Goal: Navigation & Orientation: Find specific page/section

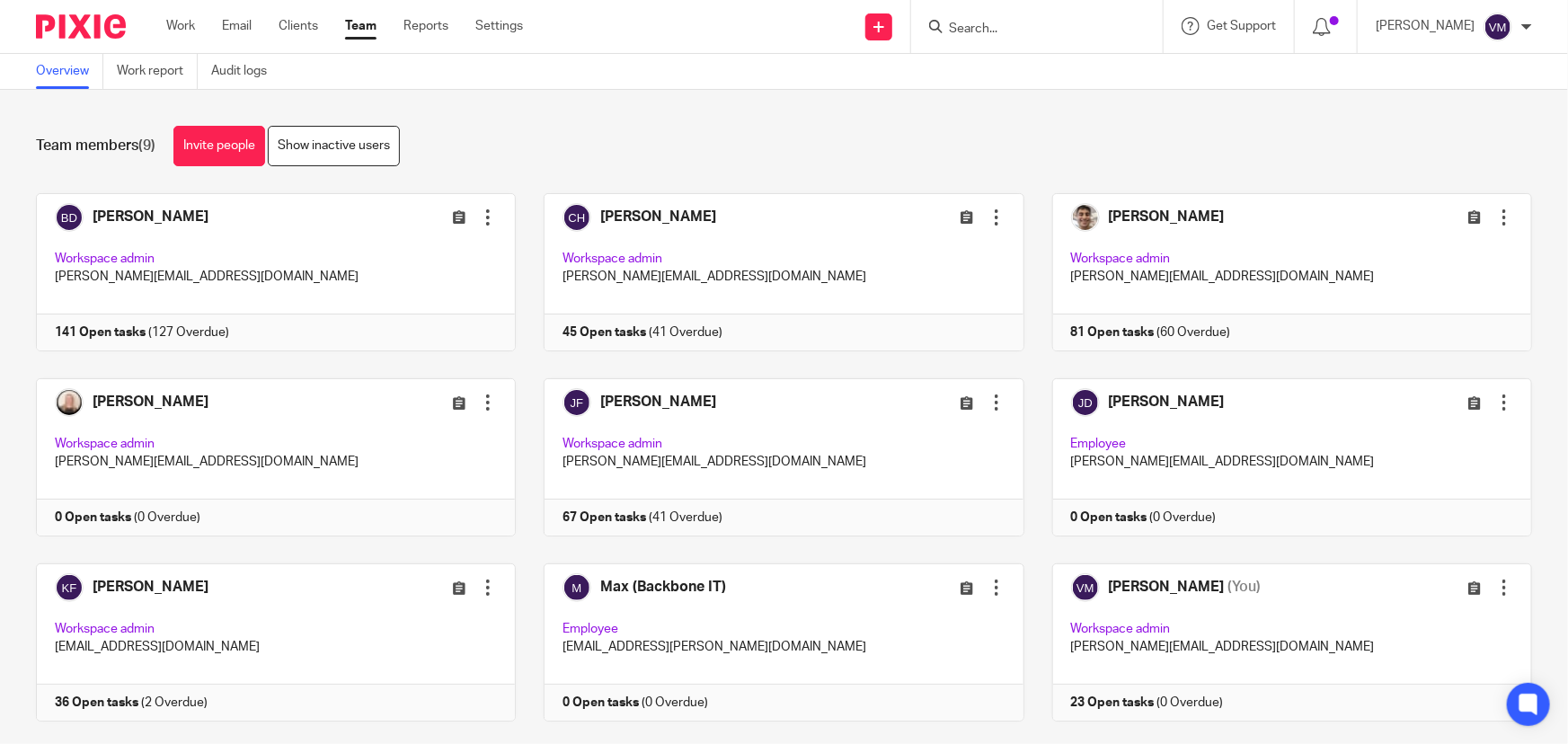
click at [360, 24] on link "Team" at bounding box center [361, 25] width 32 height 18
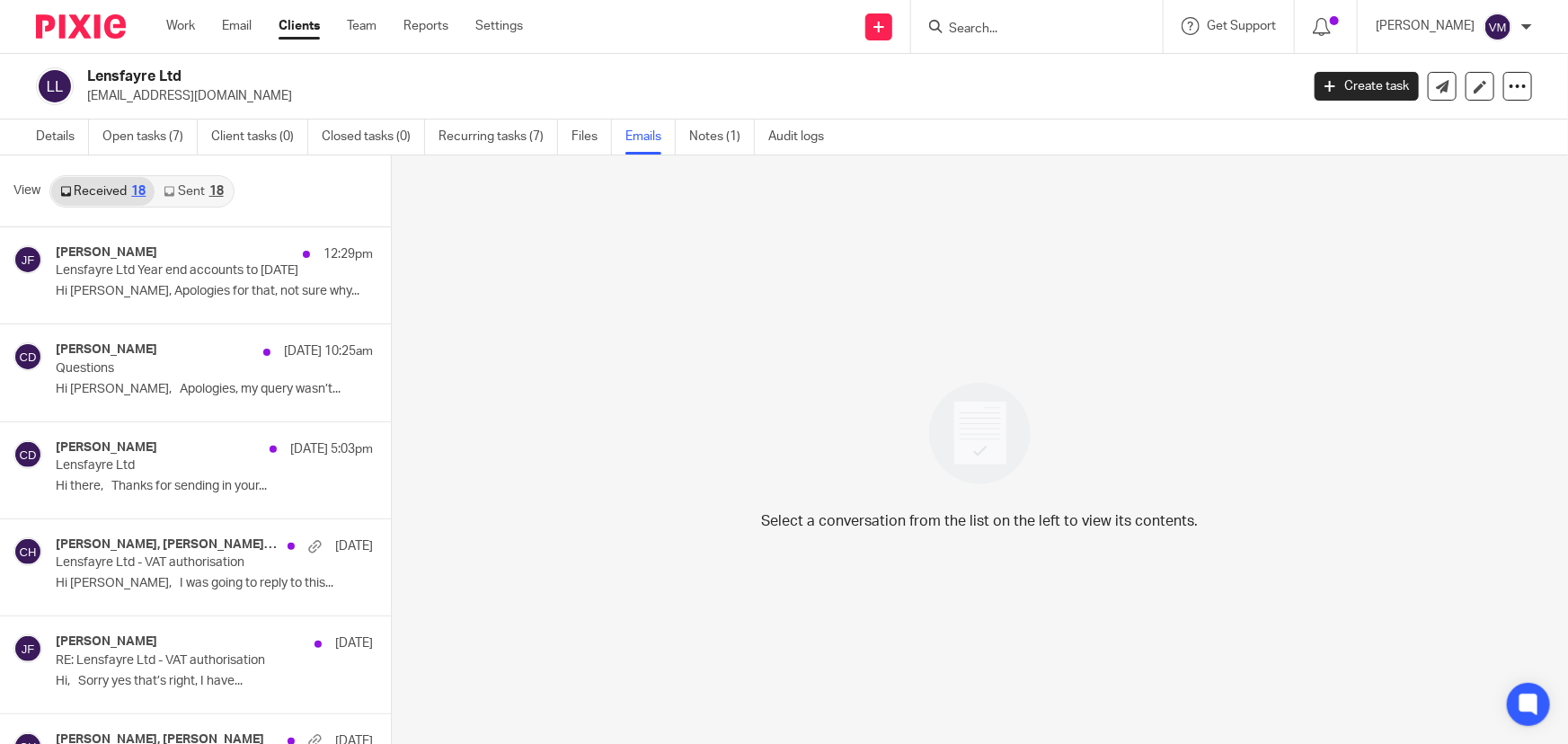
click at [190, 182] on link "Sent 18" at bounding box center [192, 191] width 78 height 29
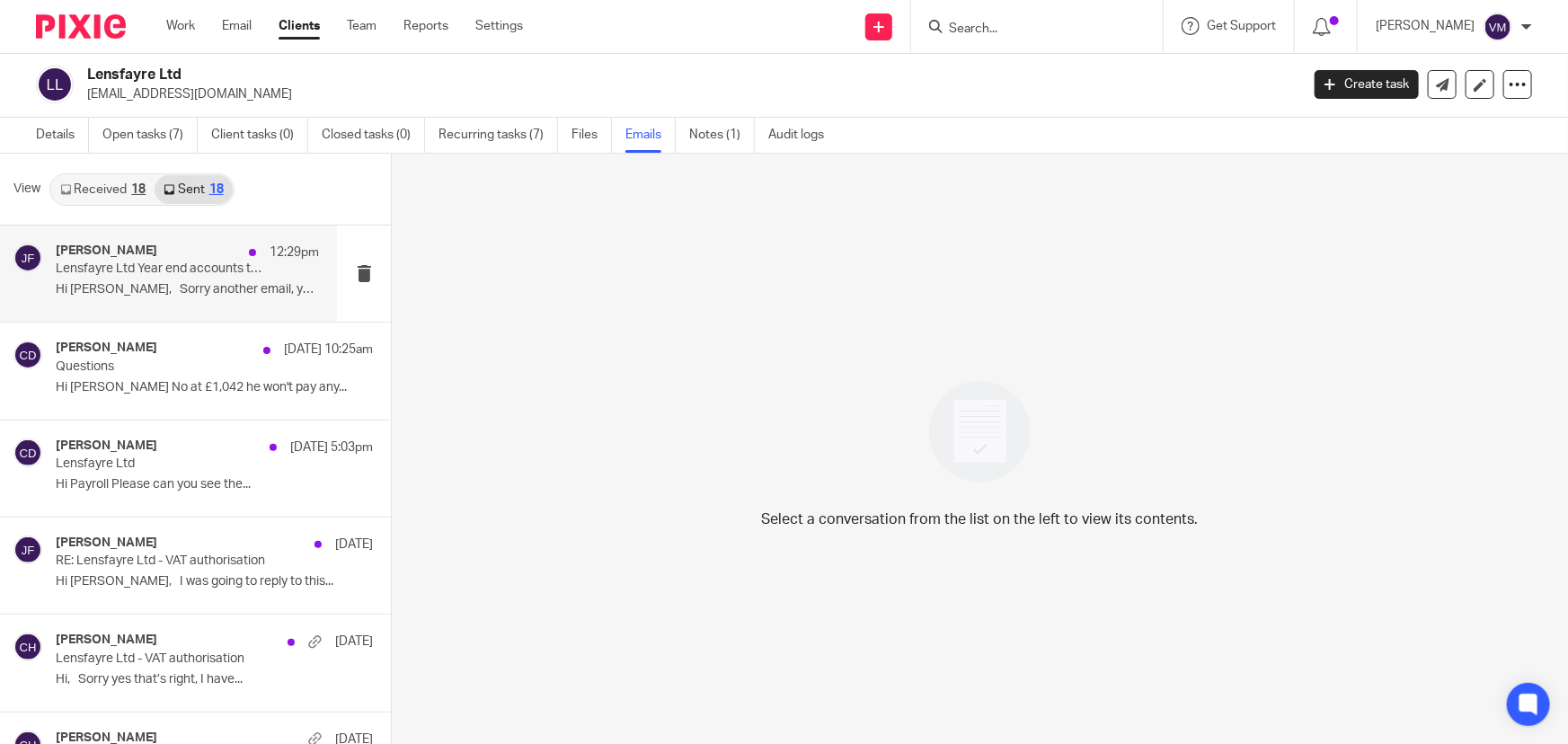
click at [148, 274] on p "Lensfayre Ltd Year end accounts to [DATE]" at bounding box center [162, 269] width 211 height 15
click at [357, 22] on link "Team" at bounding box center [362, 25] width 30 height 18
